Goal: Check status: Check status

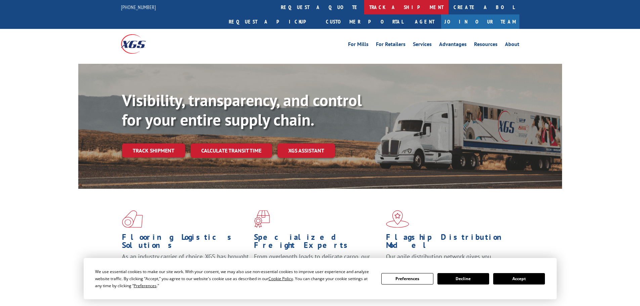
click at [364, 8] on link "track a shipment" at bounding box center [406, 7] width 84 height 14
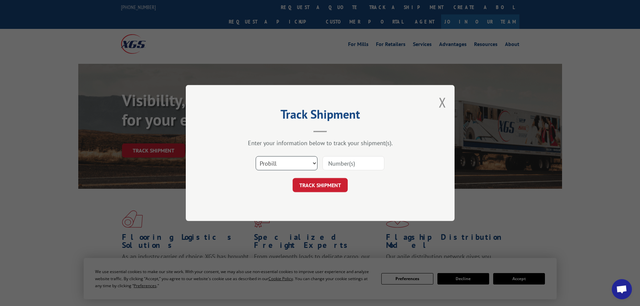
drag, startPoint x: 268, startPoint y: 166, endPoint x: 270, endPoint y: 170, distance: 4.8
click at [269, 168] on select "Select category... Probill BOL PO" at bounding box center [287, 163] width 62 height 14
select select "po"
click at [256, 156] on select "Select category... Probill BOL PO" at bounding box center [287, 163] width 62 height 14
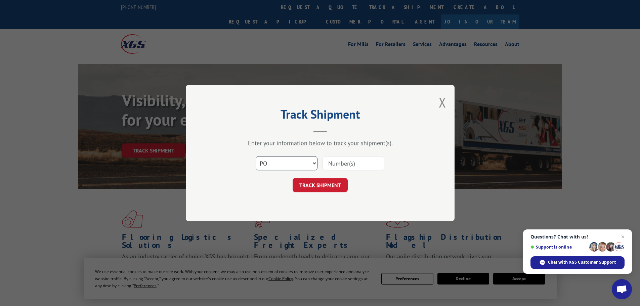
click at [292, 161] on select "Select category... Probill BOL PO" at bounding box center [287, 163] width 62 height 14
click at [330, 161] on input at bounding box center [354, 163] width 62 height 14
paste input "64503389"
type input "64503389"
click at [327, 186] on button "TRACK SHIPMENT" at bounding box center [320, 185] width 55 height 14
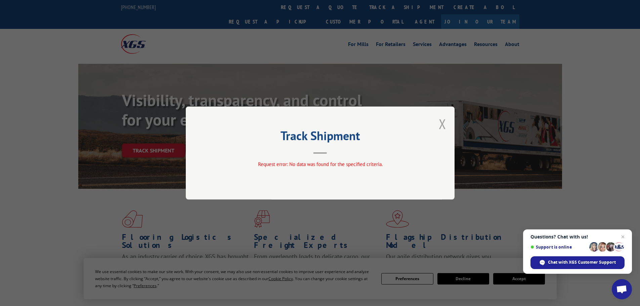
click at [442, 123] on button "Close modal" at bounding box center [442, 124] width 7 height 18
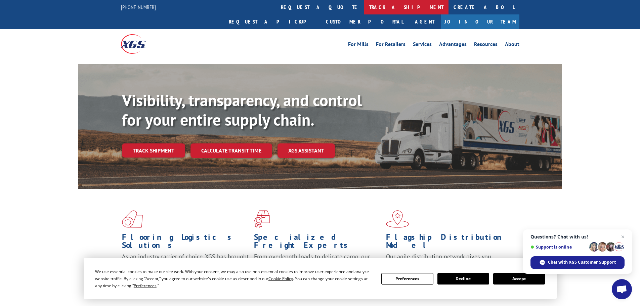
click at [364, 13] on link "track a shipment" at bounding box center [406, 7] width 84 height 14
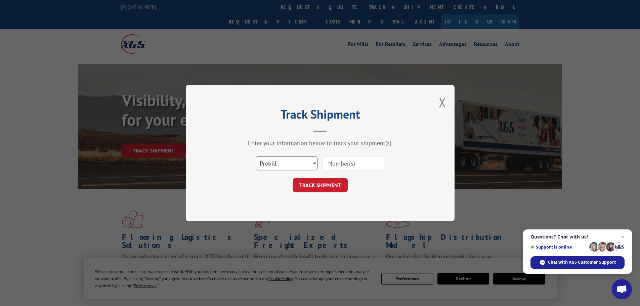
click at [284, 163] on select "Select category... Probill BOL PO" at bounding box center [287, 163] width 62 height 14
select select "po"
click at [256, 156] on select "Select category... Probill BOL PO" at bounding box center [287, 163] width 62 height 14
click at [290, 164] on select "Select category... Probill BOL PO" at bounding box center [287, 163] width 62 height 14
click at [349, 161] on input at bounding box center [354, 163] width 62 height 14
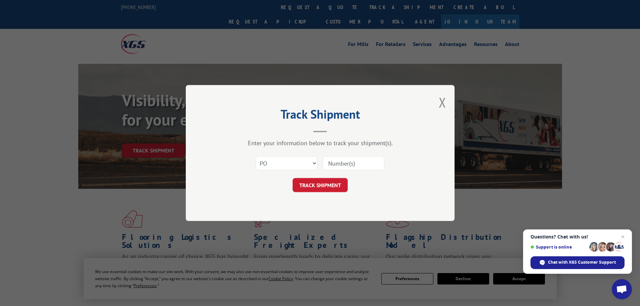
paste input "64503439"
type input "64503439"
click at [322, 187] on button "TRACK SHIPMENT" at bounding box center [320, 185] width 55 height 14
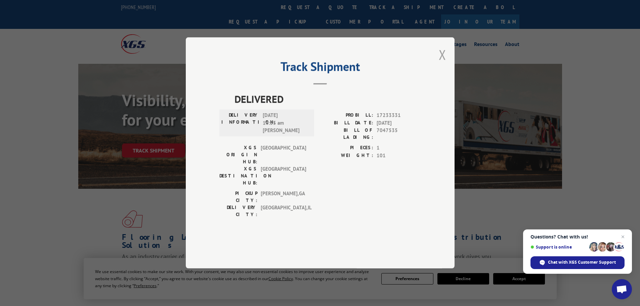
click at [442, 64] on button "Close modal" at bounding box center [442, 55] width 7 height 18
